Goal: Navigation & Orientation: Find specific page/section

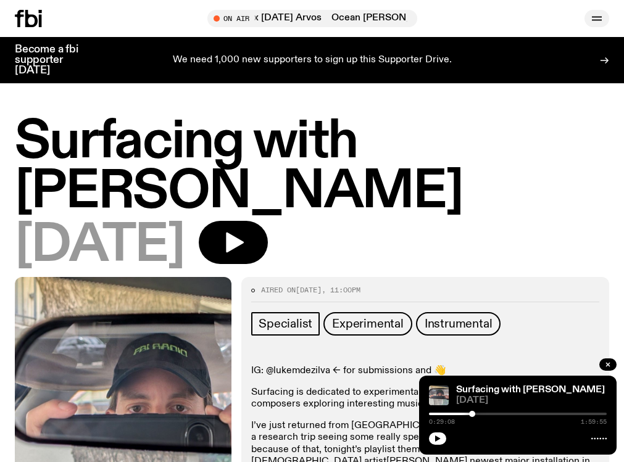
click at [589, 24] on icon "button" at bounding box center [596, 18] width 15 height 15
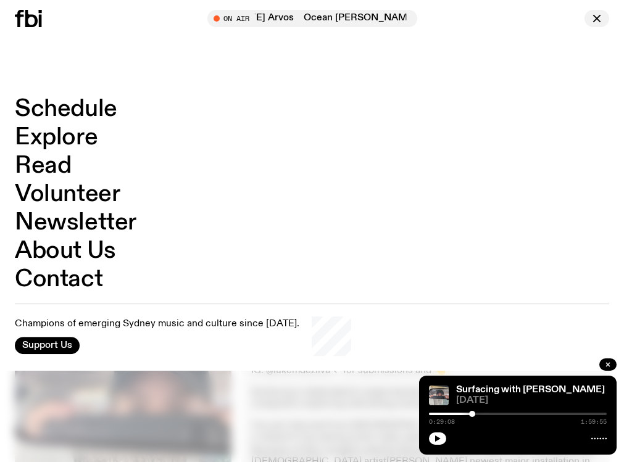
click at [590, 18] on icon "button" at bounding box center [596, 18] width 15 height 15
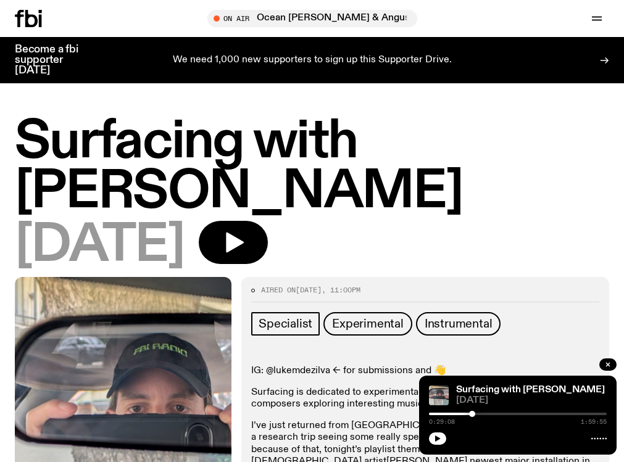
click at [95, 153] on h1 "Surfacing with Luke M de Zilva" at bounding box center [312, 167] width 594 height 100
click at [30, 24] on icon at bounding box center [31, 18] width 12 height 17
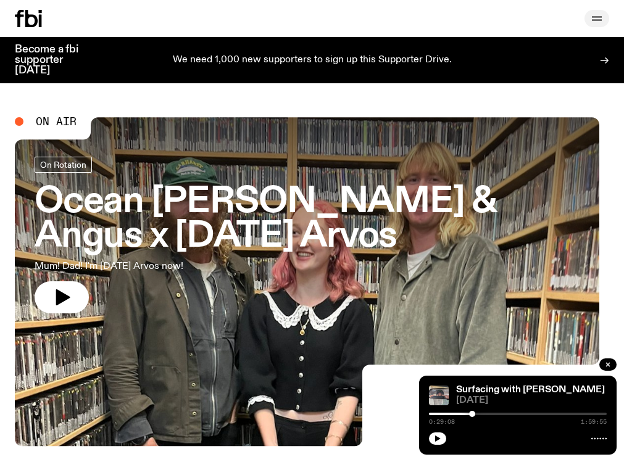
click at [589, 20] on icon "button" at bounding box center [596, 18] width 15 height 15
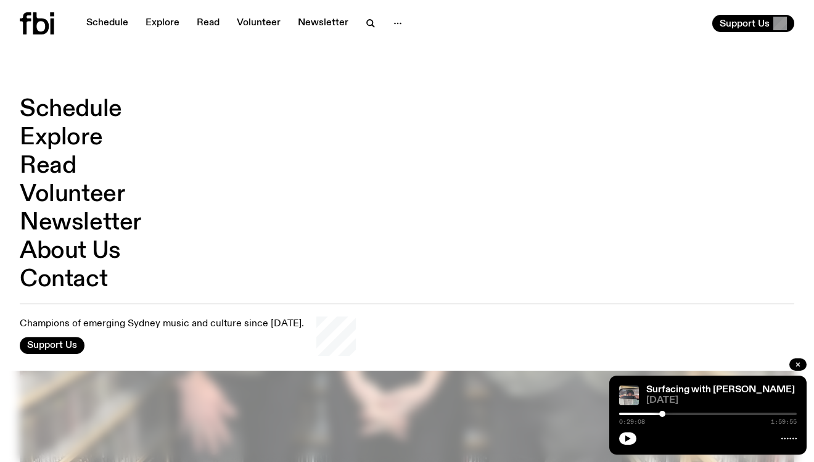
click at [72, 111] on link "Schedule" at bounding box center [71, 108] width 102 height 23
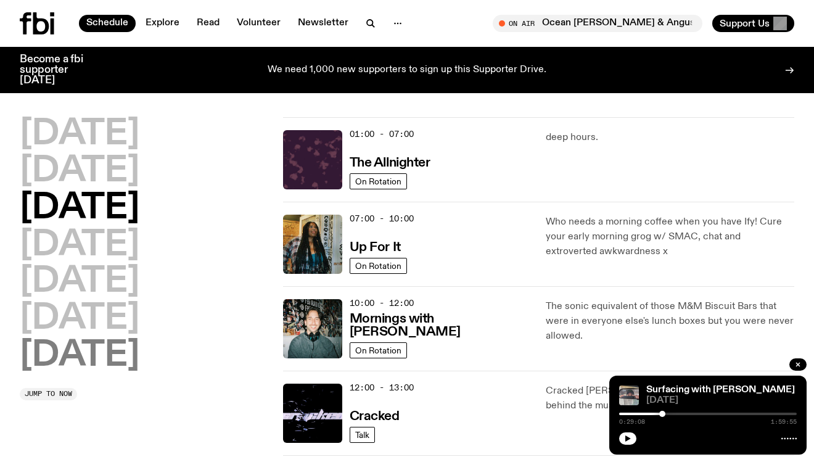
click at [102, 345] on h2 "Sunday" at bounding box center [80, 356] width 120 height 35
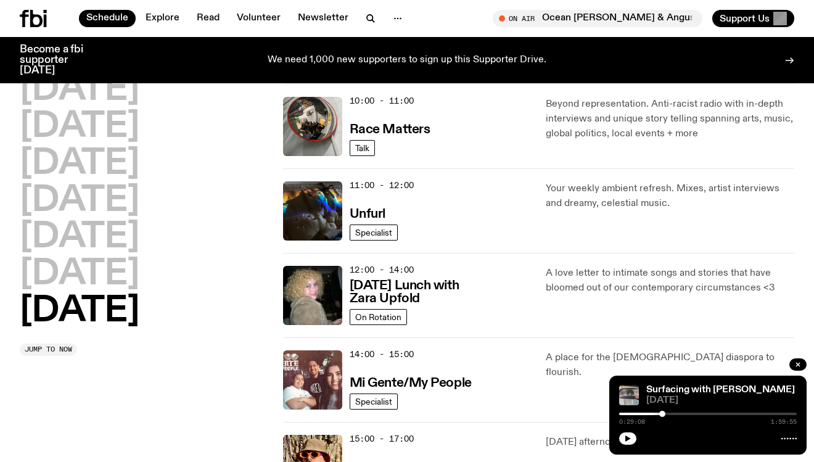
scroll to position [369, 0]
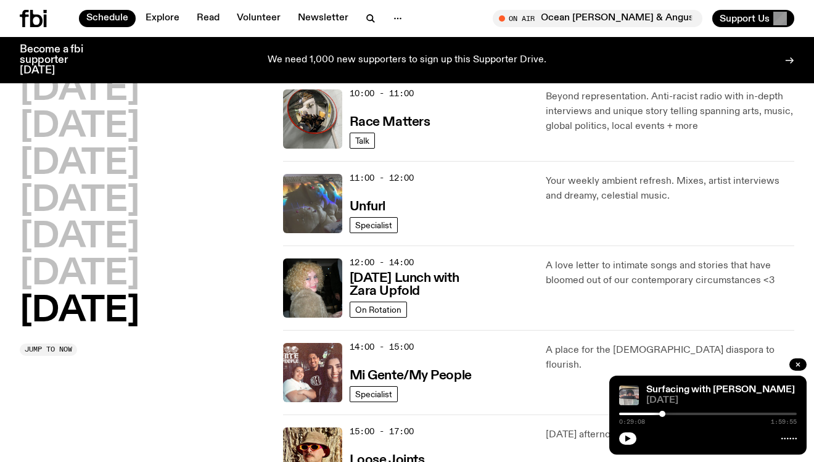
click at [323, 202] on img at bounding box center [312, 203] width 59 height 59
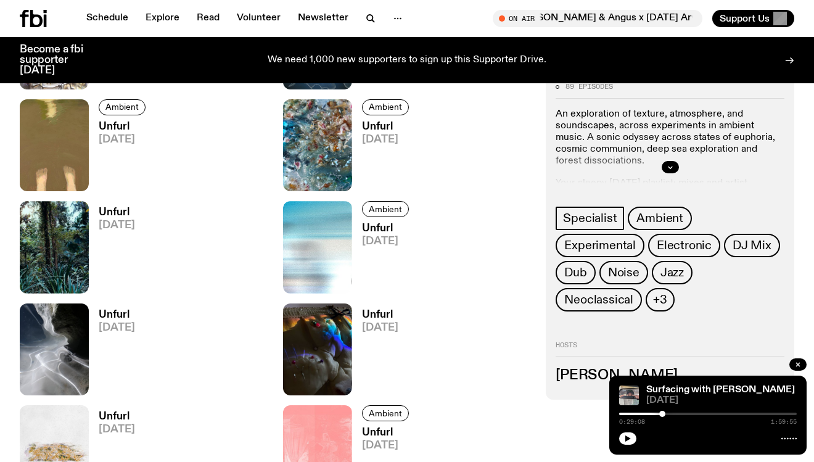
scroll to position [972, 0]
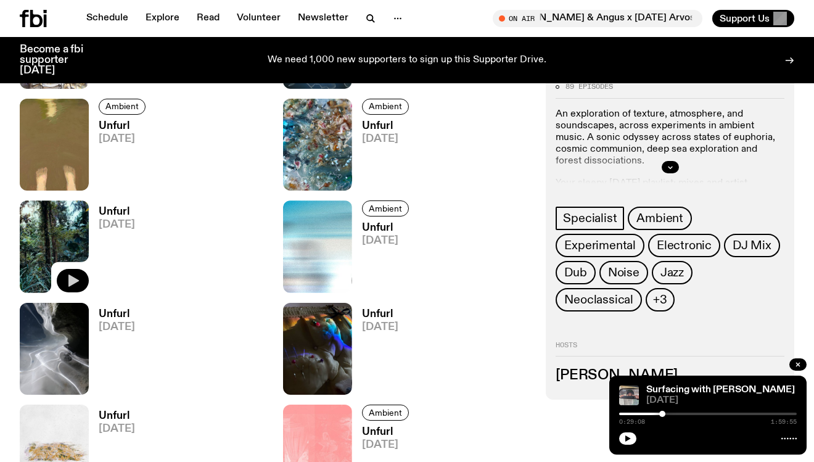
click at [75, 274] on icon "button" at bounding box center [72, 280] width 15 height 15
